Goal: Complete application form: Complete application form

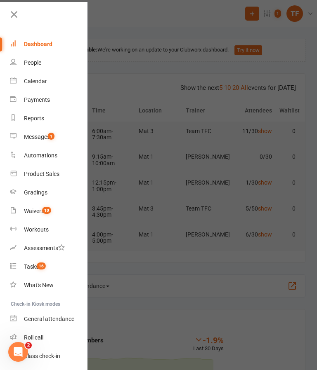
click at [30, 211] on div "Waivers" at bounding box center [34, 211] width 20 height 7
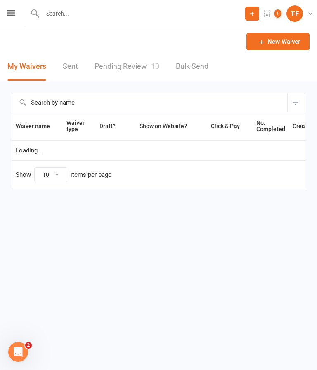
click at [106, 73] on link "Pending Review 10" at bounding box center [126, 66] width 65 height 28
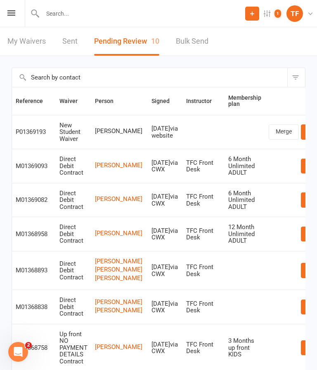
click at [10, 10] on icon at bounding box center [11, 12] width 8 height 5
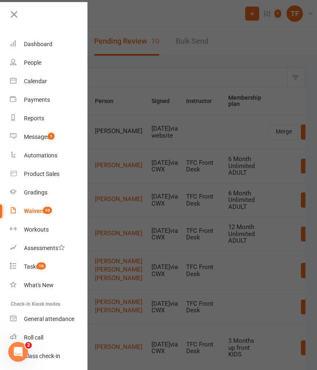
click at [276, 75] on div at bounding box center [158, 185] width 317 height 370
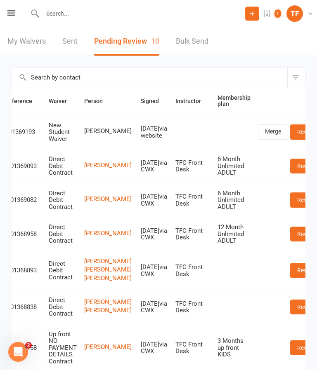
scroll to position [0, 10]
click at [290, 137] on link "Review" at bounding box center [306, 132] width 32 height 15
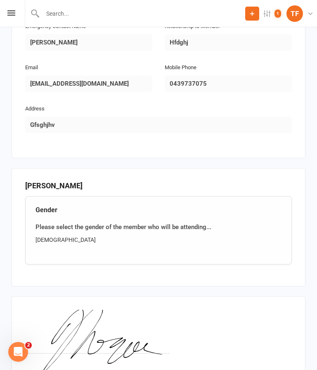
scroll to position [495, 0]
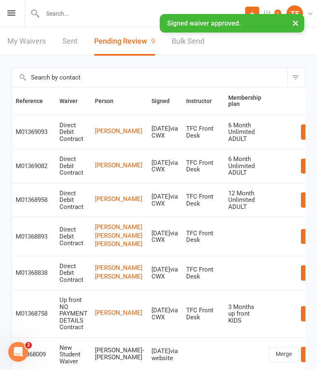
click at [12, 15] on icon at bounding box center [11, 12] width 8 height 5
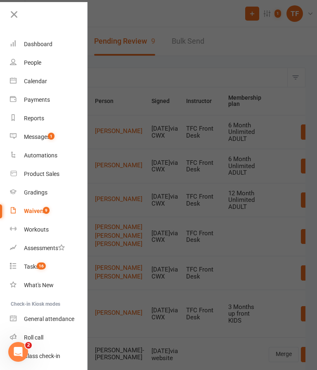
click at [26, 64] on div "People" at bounding box center [32, 62] width 17 height 7
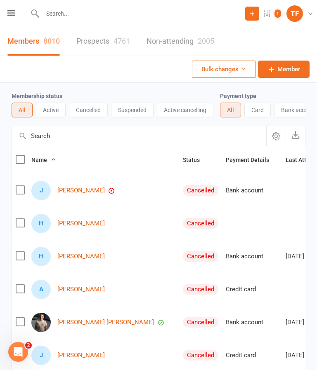
click at [93, 38] on link "Prospects 4761" at bounding box center [103, 41] width 54 height 28
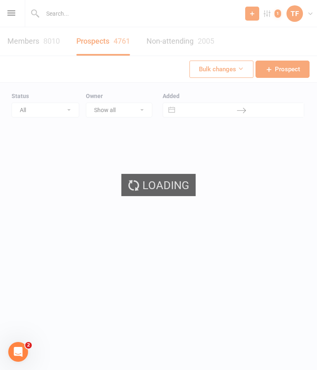
select select "25"
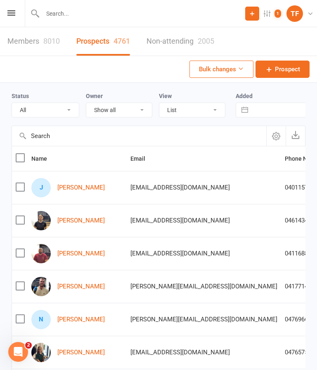
click at [77, 189] on link "[PERSON_NAME]" at bounding box center [80, 187] width 47 height 7
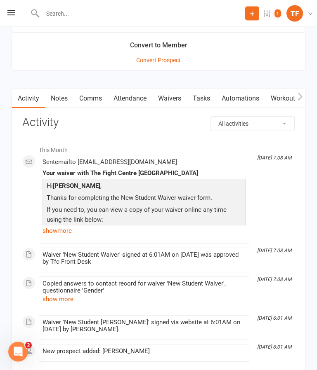
scroll to position [903, 0]
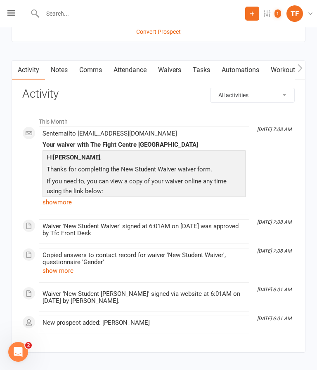
click at [169, 74] on link "Waivers" at bounding box center [169, 70] width 35 height 19
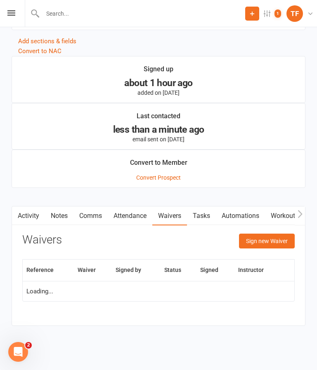
scroll to position [760, 0]
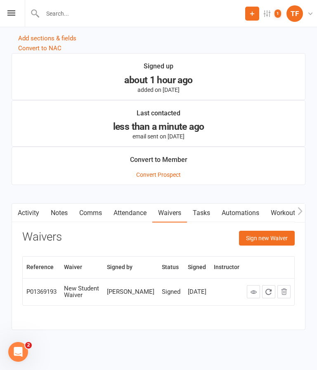
click at [269, 238] on button "Sign new Waiver" at bounding box center [267, 238] width 56 height 15
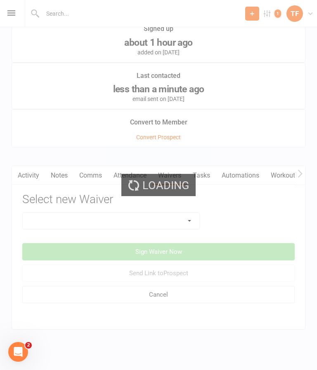
scroll to position [811, 0]
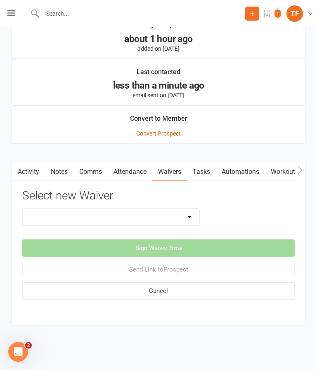
click at [51, 209] on select "Direct Debit Contract New Student Waiver Online - Adults - 12 Month DD Online -…" at bounding box center [111, 217] width 177 height 17
select select "2207"
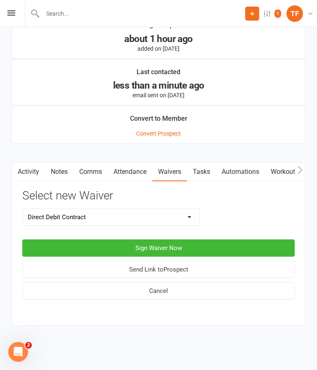
click at [85, 246] on button "Sign Waiver Now" at bounding box center [158, 248] width 272 height 17
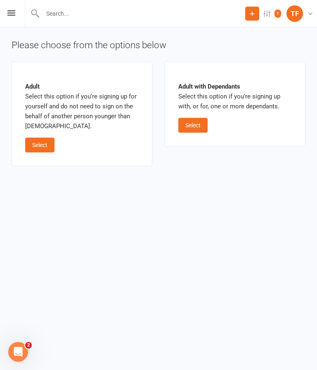
click at [39, 133] on div "Adult Select this option if you're signing up for yourself and do not need to s…" at bounding box center [81, 113] width 113 height 77
click at [42, 151] on button "Select" at bounding box center [39, 145] width 29 height 15
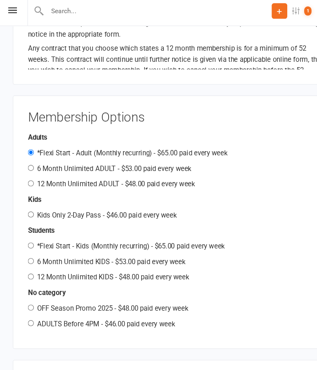
scroll to position [901, 0]
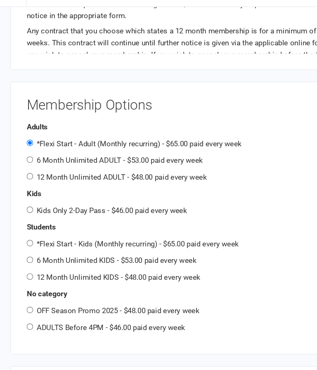
click at [25, 279] on input "OFF Season Promo 2025 - $48.00 paid every week" at bounding box center [27, 281] width 5 height 5
radio input "true"
radio input "false"
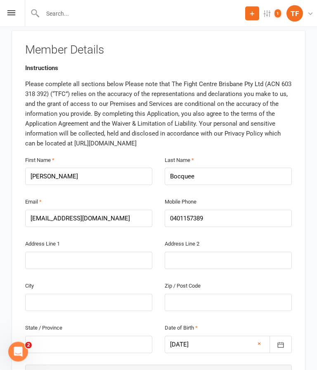
scroll to position [168, 0]
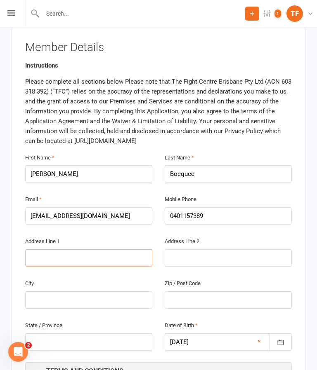
click at [53, 250] on input "text" at bounding box center [88, 258] width 127 height 17
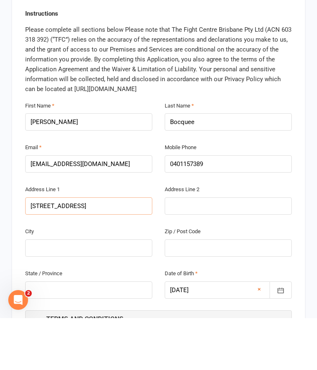
type input "[STREET_ADDRESS]"
click at [70, 292] on input "text" at bounding box center [88, 300] width 127 height 17
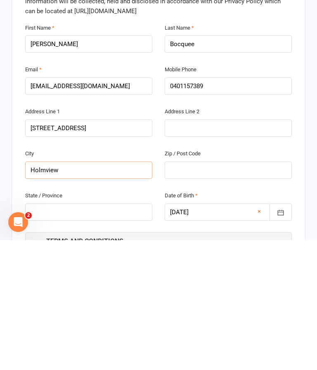
scroll to position [182, 0]
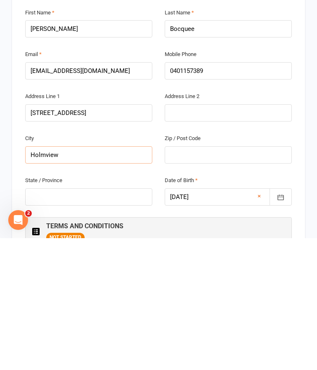
type input "Holmview"
click at [38, 321] on input "text" at bounding box center [88, 329] width 127 height 17
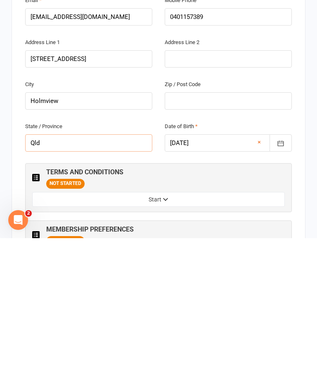
scroll to position [261, 0]
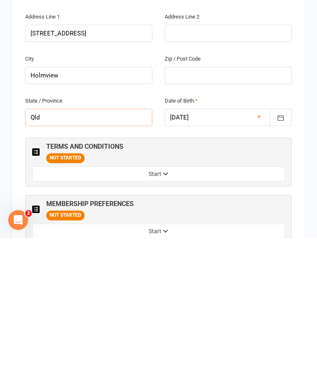
type input "Qld"
click at [162, 299] on button "Start" at bounding box center [158, 306] width 252 height 15
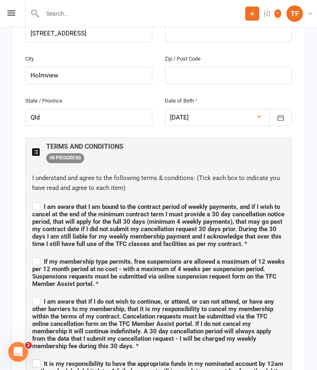
click at [37, 203] on span "I am aware that I am bound to the contract period of weekly payments, and if I …" at bounding box center [158, 225] width 252 height 45
click at [37, 200] on input "I am aware that I am bound to the contract period of weekly payments, and if I …" at bounding box center [158, 200] width 252 height 0
checkbox input "true"
click at [38, 258] on span "If my membership type permits, free suspensions are allowed a maximum of 12 wee…" at bounding box center [158, 273] width 252 height 30
click at [38, 255] on input "If my membership type permits, free suspensions are allowed a maximum of 12 wee…" at bounding box center [158, 255] width 252 height 0
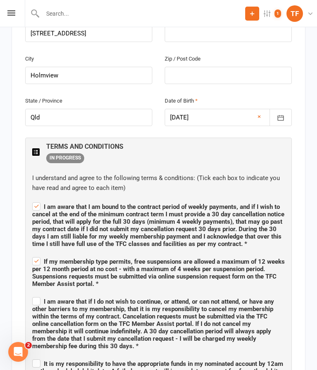
checkbox input "true"
click at [42, 298] on span "I am aware that if I do not wish to continue, or attend, or can not attend, or …" at bounding box center [153, 324] width 242 height 52
click at [42, 295] on input "I am aware that if I do not wish to continue, or attend, or can not attend, or …" at bounding box center [158, 295] width 252 height 0
checkbox input "true"
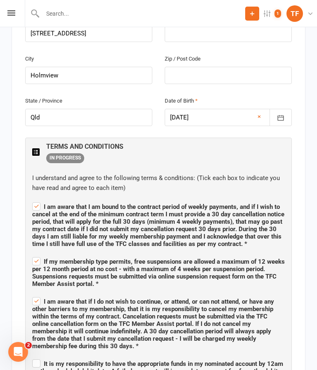
click at [41, 357] on input "It is my responsibility to have the appropriate funds in my nominated account b…" at bounding box center [158, 357] width 252 height 0
checkbox input "true"
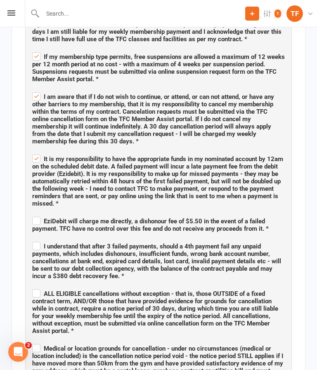
scroll to position [605, 0]
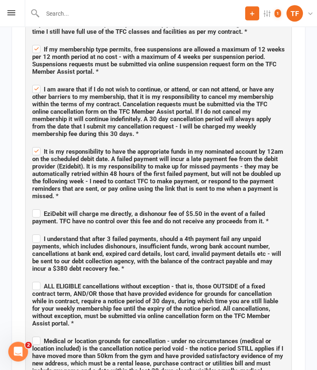
click at [38, 208] on label "EziDebit will charge me directly, a dishonour fee of $5.50 in the event of a fa…" at bounding box center [158, 216] width 252 height 17
click at [38, 207] on input "EziDebit will charge me directly, a dishonour fee of $5.50 in the event of a fa…" at bounding box center [158, 207] width 252 height 0
checkbox input "true"
click at [39, 236] on span "I understand that after 3 failed payments, should a 4th payment fail any unpaid…" at bounding box center [156, 254] width 249 height 37
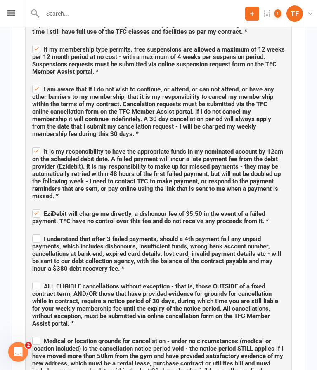
click at [39, 232] on input "I understand that after 3 failed payments, should a 4th payment fail any unpaid…" at bounding box center [158, 232] width 252 height 0
checkbox input "true"
click at [35, 281] on label "ALL ELIGIBLE cancellations without exception - that is, those OUTSIDE of a fixe…" at bounding box center [158, 304] width 252 height 47
click at [35, 279] on input "ALL ELIGIBLE cancellations without exception - that is, those OUTSIDE of a fixe…" at bounding box center [158, 279] width 252 height 0
checkbox input "true"
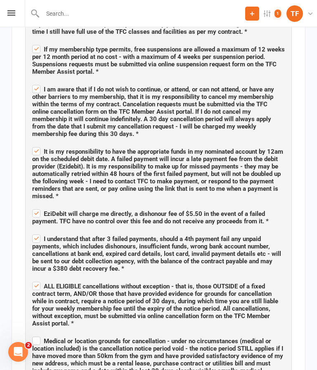
click at [44, 338] on span "Medical or location grounds for cancellation - under no circumstances (medical …" at bounding box center [157, 364] width 251 height 52
click at [44, 334] on input "Medical or location grounds for cancellation - under no circumstances (medical …" at bounding box center [158, 334] width 252 height 0
checkbox input "true"
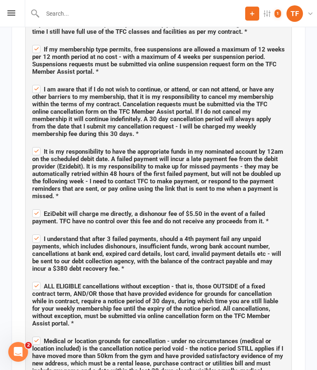
checkbox input "true"
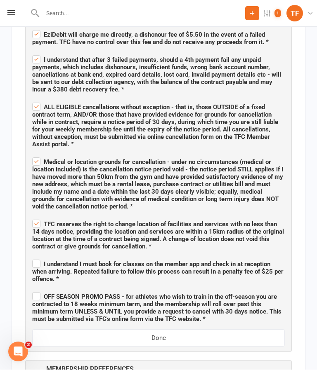
click at [38, 259] on label "I understand I must book for classes on the member app and check in at receptio…" at bounding box center [158, 271] width 252 height 25
click at [38, 257] on input "I understand I must book for classes on the member app and check in at receptio…" at bounding box center [158, 257] width 252 height 0
checkbox input "true"
click at [41, 293] on span "OFF SEASON PROMO PASS - for athletes who wish to train in the off-season you ar…" at bounding box center [156, 308] width 249 height 30
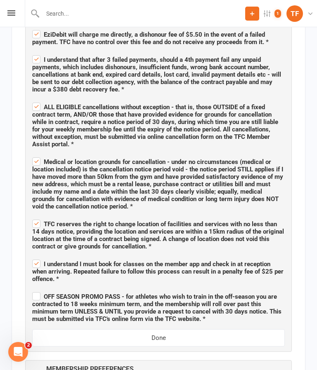
click at [41, 290] on input "OFF SEASON PROMO PASS - for athletes who wish to train in the off-season you ar…" at bounding box center [158, 290] width 252 height 0
checkbox input "true"
click at [171, 330] on button "Done" at bounding box center [158, 338] width 252 height 17
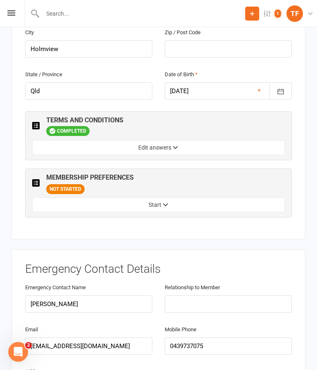
scroll to position [416, 0]
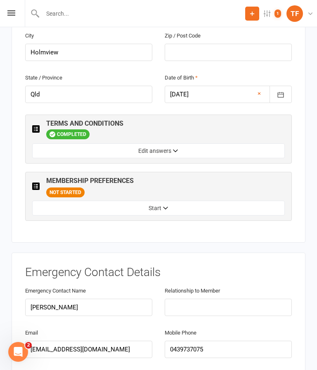
click at [60, 201] on button "Start" at bounding box center [158, 208] width 252 height 15
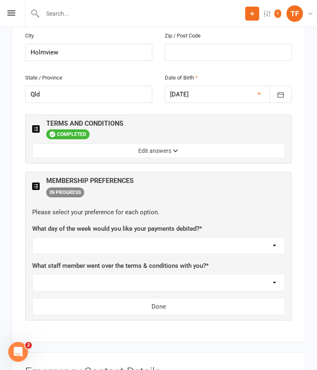
click at [58, 238] on select "[DATE] [DATE] [DATE] [DATE] [DATE]" at bounding box center [159, 246] width 252 height 17
select select "[DATE]"
click at [51, 177] on div "MEMBERSHIP PREFERENCES IN PROGRESS" at bounding box center [89, 187] width 87 height 20
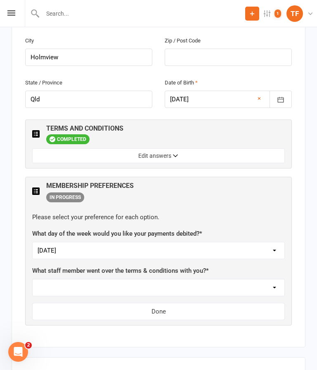
scroll to position [410, 0]
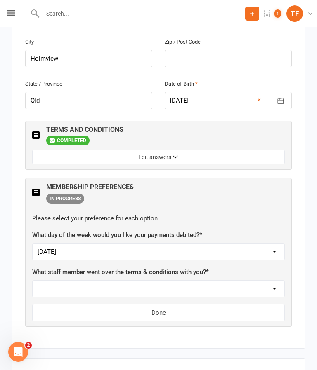
click at [66, 281] on select "Not sure [PERSON_NAME] [PERSON_NAME] [PERSON_NAME] [PERSON_NAME] [PERSON_NAME] …" at bounding box center [159, 289] width 252 height 17
select select "[PERSON_NAME]"
click at [242, 304] on button "Done" at bounding box center [158, 312] width 252 height 17
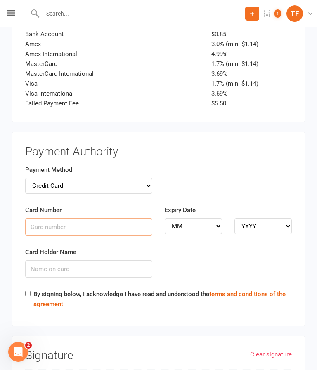
click at [48, 219] on input "Card Number" at bounding box center [88, 227] width 127 height 17
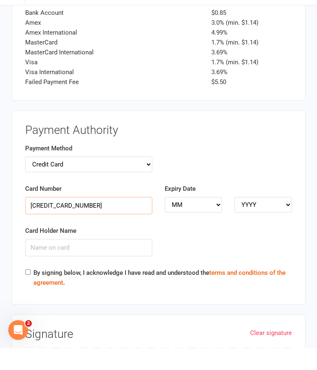
type input "[CREDIT_CARD_NUMBER]"
click at [209, 219] on select "MM 01 02 03 04 05 06 07 08 09 10 11 12" at bounding box center [193, 227] width 57 height 16
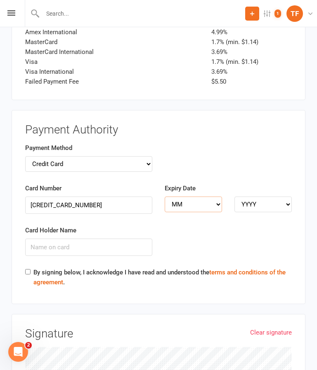
select select "11"
click at [263, 197] on select "YYYY 2025 2026 2027 2028 2029 2030 2031 2032 2033 2034" at bounding box center [262, 205] width 57 height 16
select select "2027"
click at [54, 239] on input "Card Holder Name" at bounding box center [88, 247] width 127 height 17
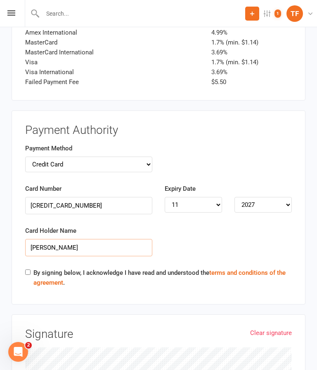
type input "[PERSON_NAME]"
click at [34, 268] on label "By signing below, I acknowledge I have read and understood the terms and condit…" at bounding box center [162, 278] width 258 height 20
click at [31, 270] on input "By signing below, I acknowledge I have read and understood the terms and condit…" at bounding box center [27, 272] width 5 height 5
checkbox input "true"
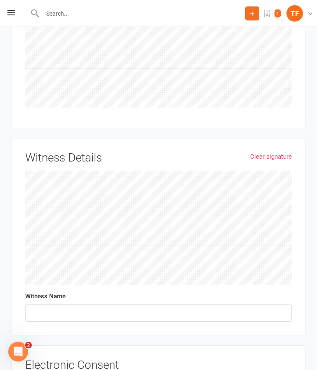
scroll to position [1716, 0]
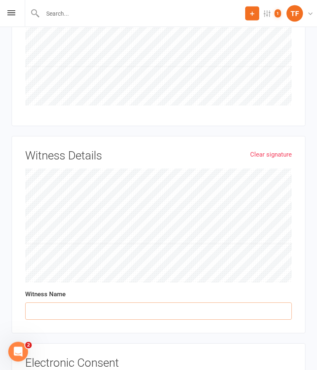
click at [55, 303] on input "text" at bounding box center [158, 311] width 267 height 17
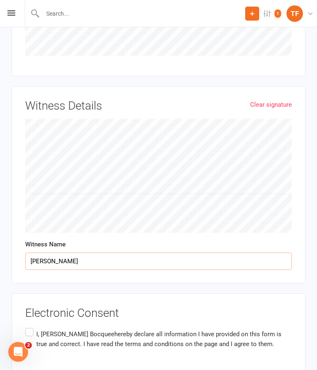
click at [61, 253] on input "[PERSON_NAME]" at bounding box center [158, 261] width 267 height 17
type input "B"
type input "[PERSON_NAME]"
click at [34, 327] on label "I, [PERSON_NAME] hereby declare all information I have provided on this form is…" at bounding box center [158, 340] width 267 height 26
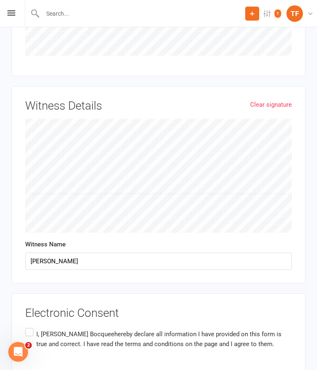
click at [31, 327] on input "I, [PERSON_NAME] hereby declare all information I have provided on this form is…" at bounding box center [27, 327] width 5 height 0
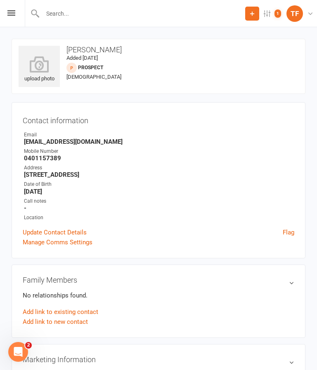
click at [47, 61] on icon at bounding box center [39, 64] width 41 height 17
